Goal: Find specific page/section: Find specific page/section

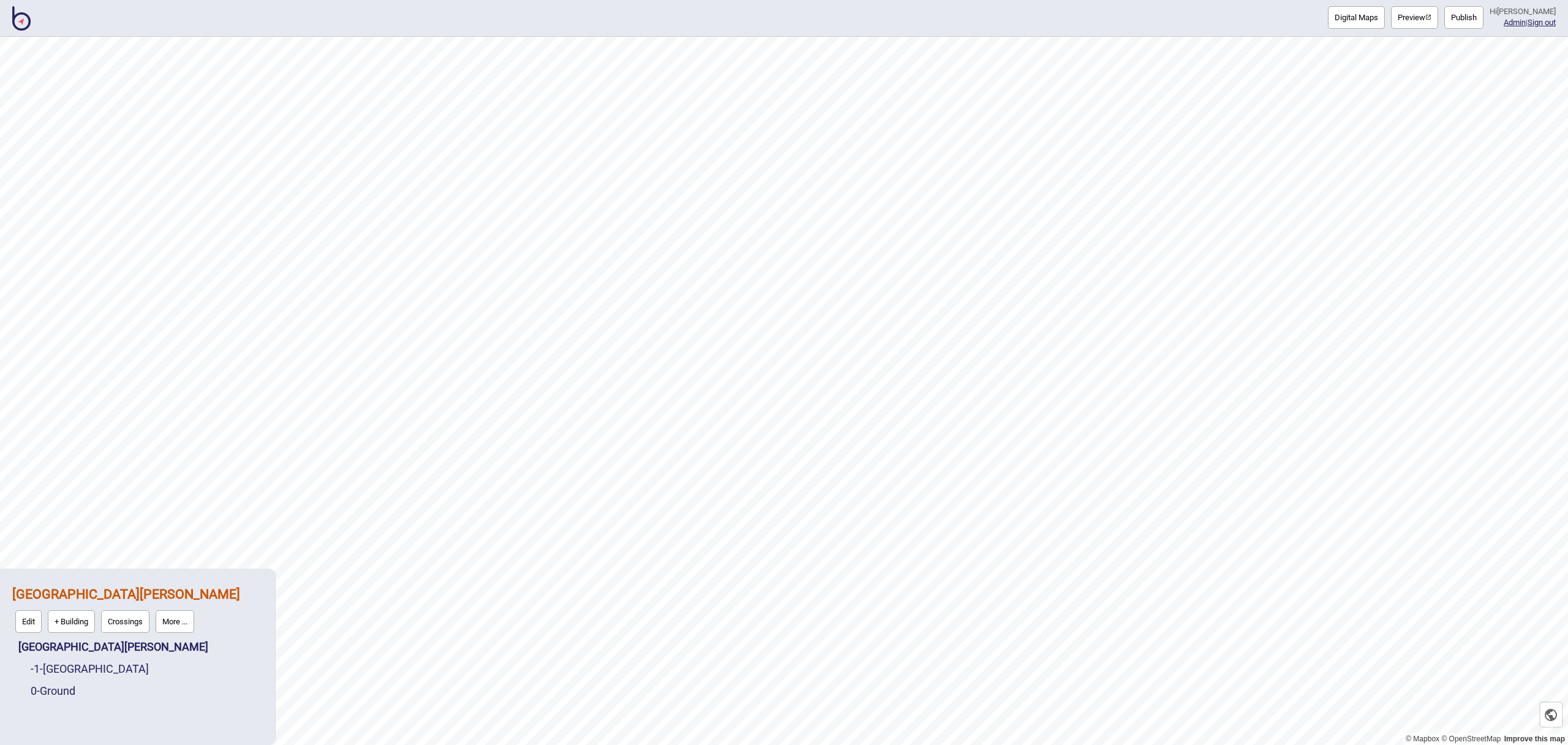
click at [21, 24] on img at bounding box center [22, 18] width 18 height 24
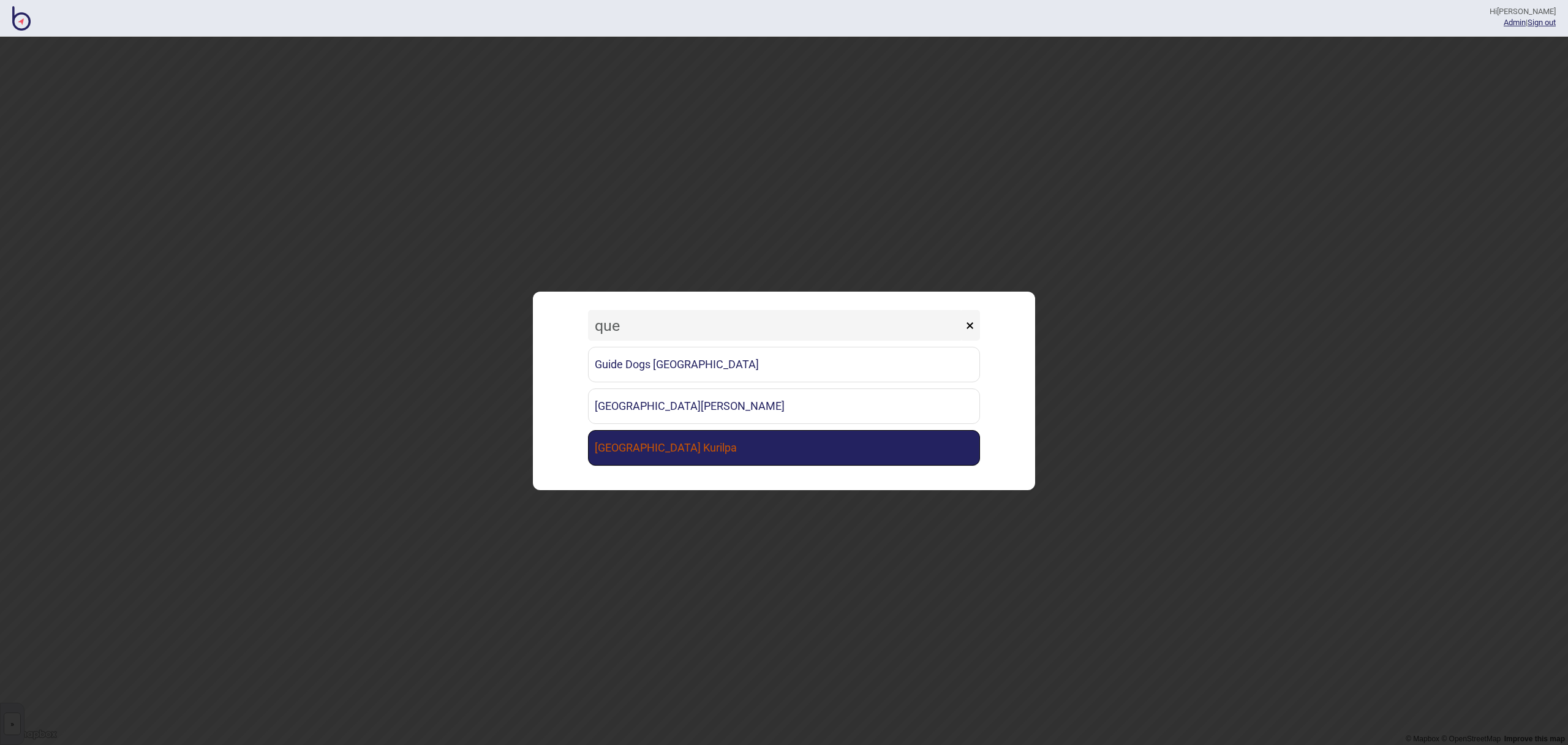
type input "que"
click at [730, 453] on link "[GEOGRAPHIC_DATA] Kurilpa" at bounding box center [784, 447] width 392 height 36
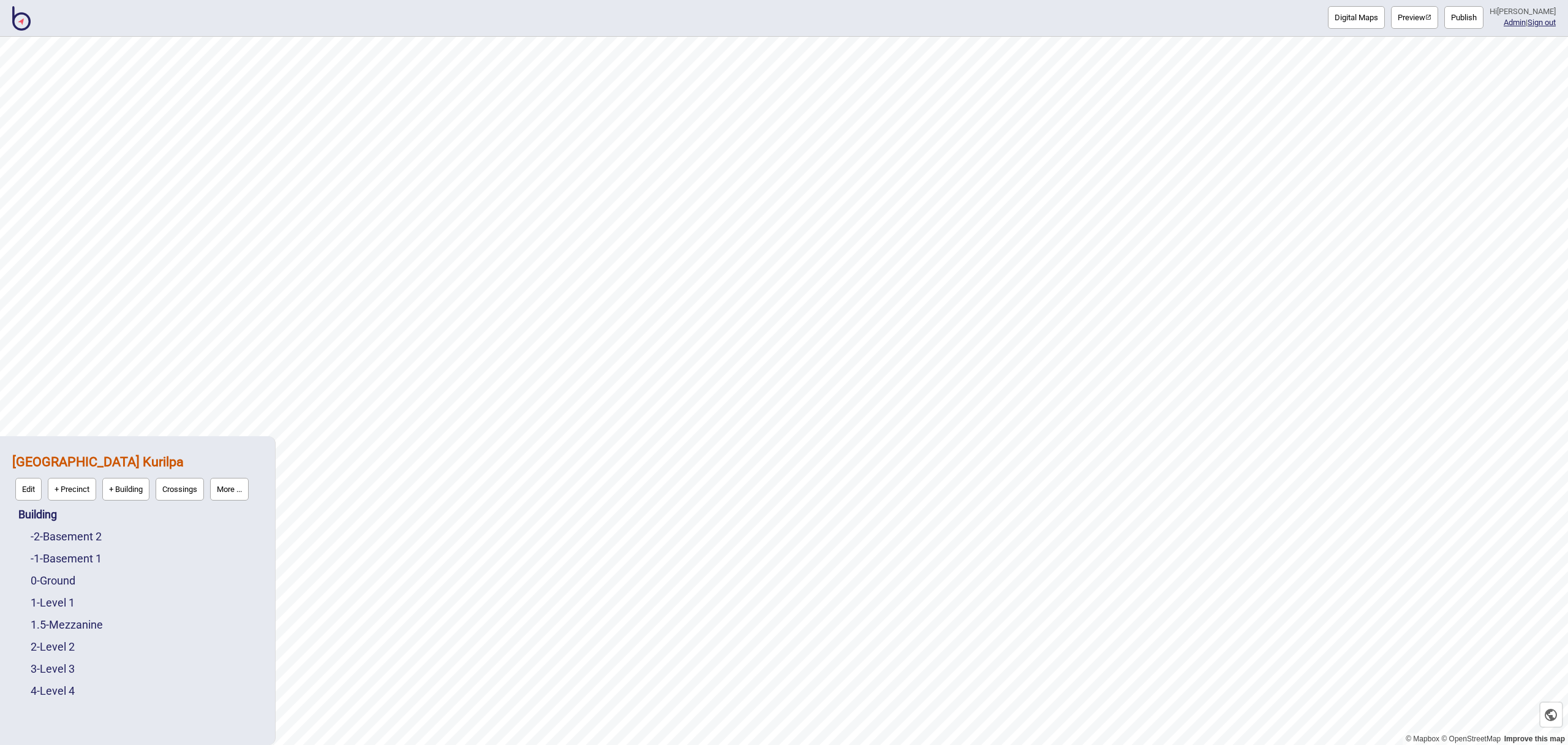
click at [1417, 16] on button "Preview" at bounding box center [1415, 17] width 47 height 22
